Goal: Transaction & Acquisition: Purchase product/service

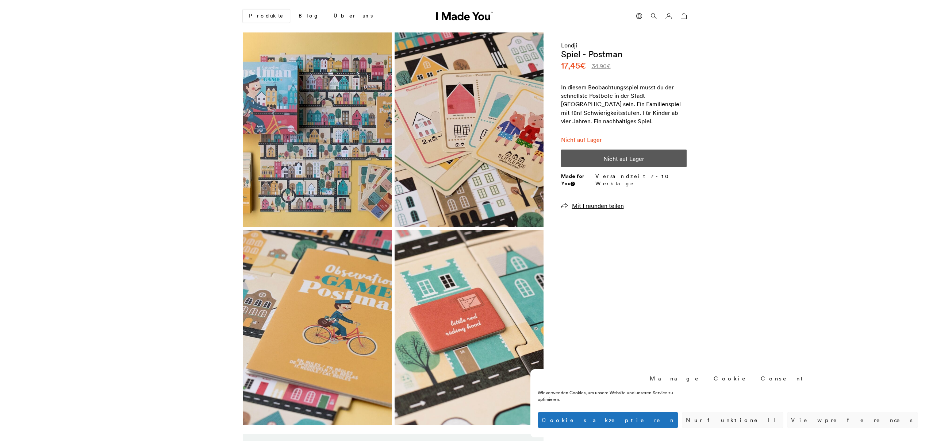
click at [654, 15] on icon at bounding box center [654, 16] width 6 height 6
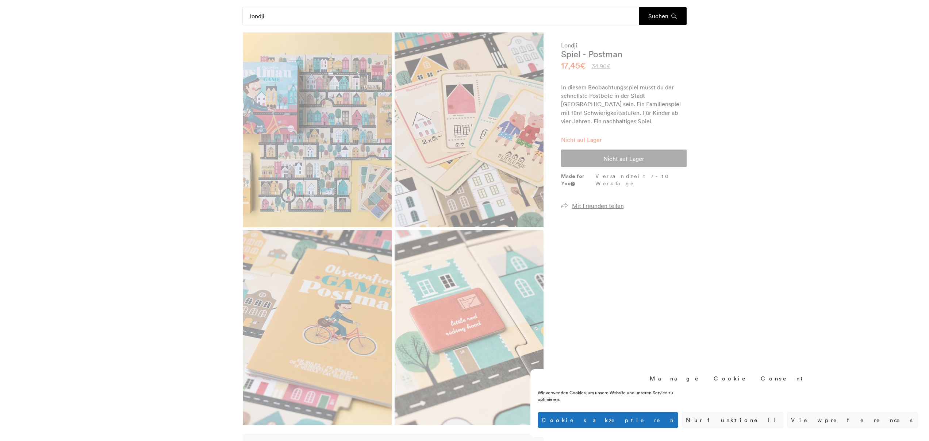
type input "londji"
click at [639, 7] on button "Suchen" at bounding box center [662, 16] width 47 height 18
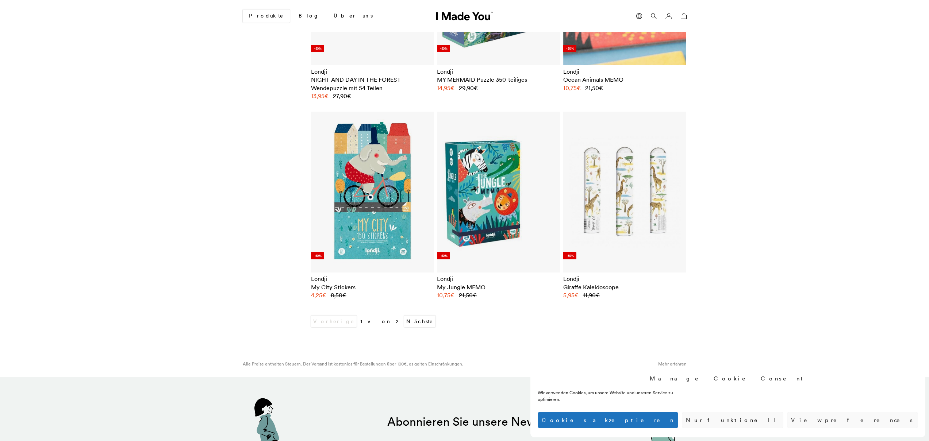
scroll to position [3119, 0]
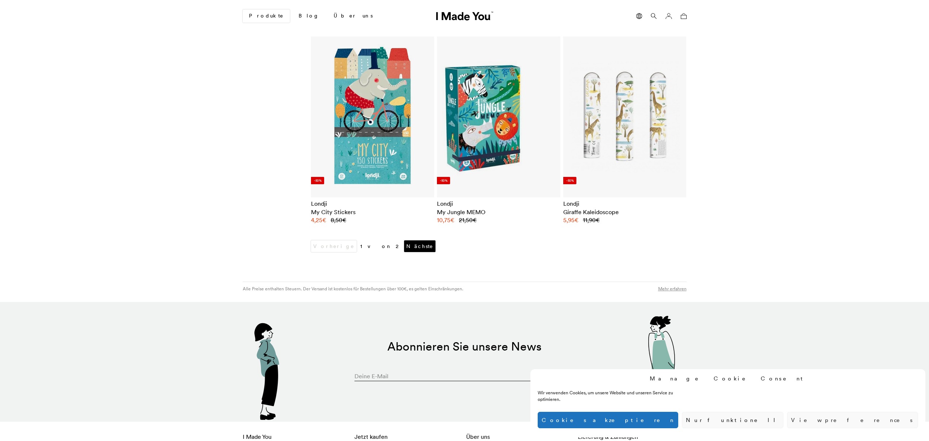
click at [404, 241] on link "Nächste" at bounding box center [419, 247] width 31 height 12
